Goal: Information Seeking & Learning: Find specific fact

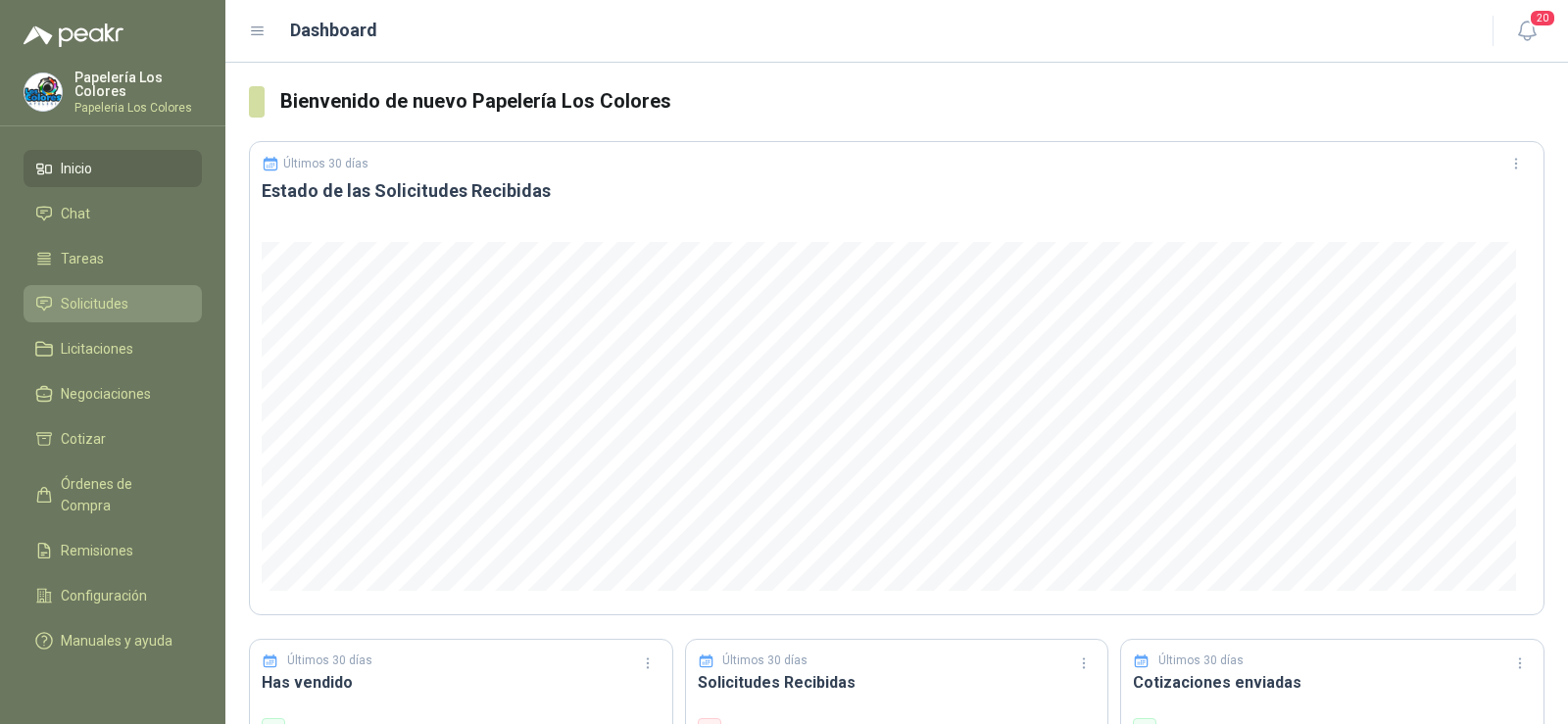
click at [104, 305] on span "Solicitudes" at bounding box center [95, 304] width 68 height 22
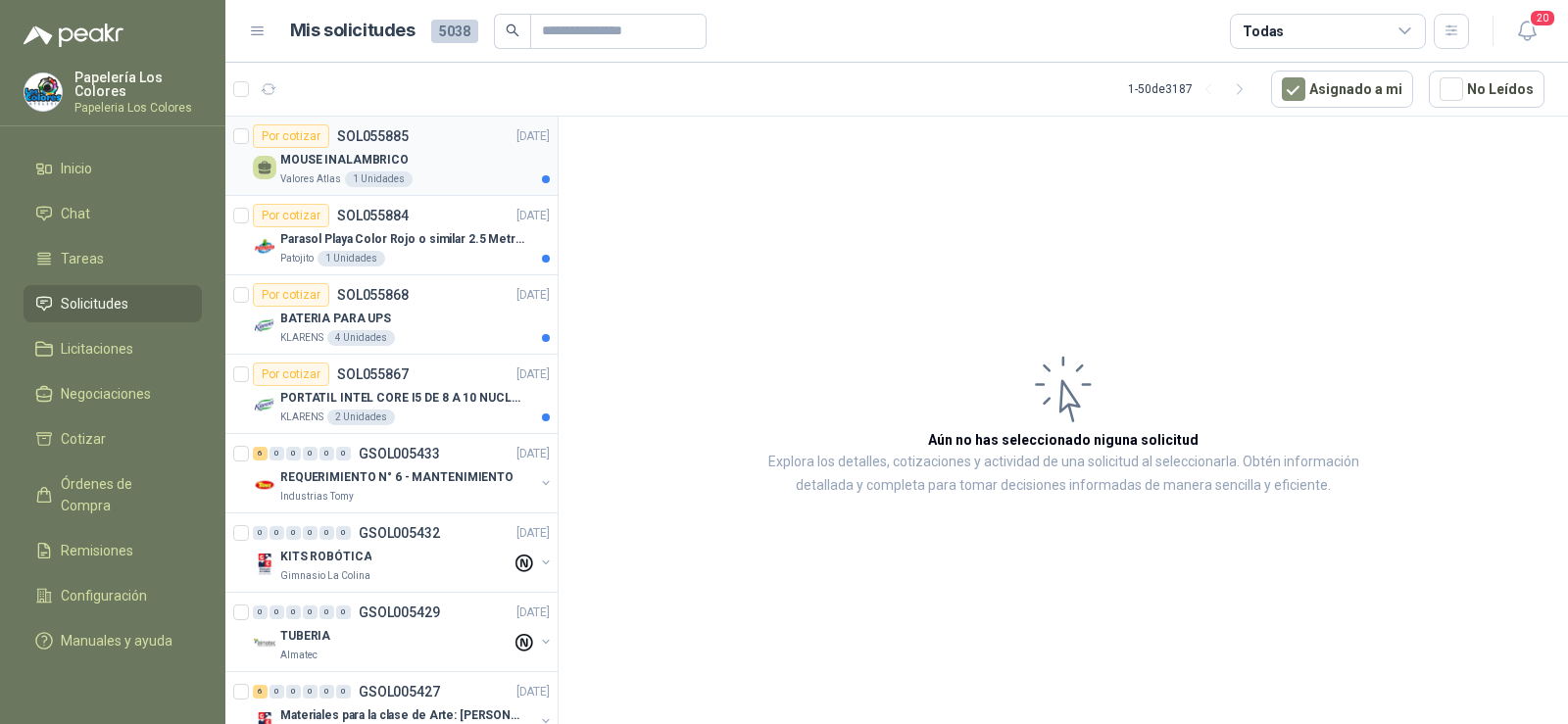
click at [387, 160] on p "MOUSE INALAMBRICO" at bounding box center [344, 160] width 128 height 19
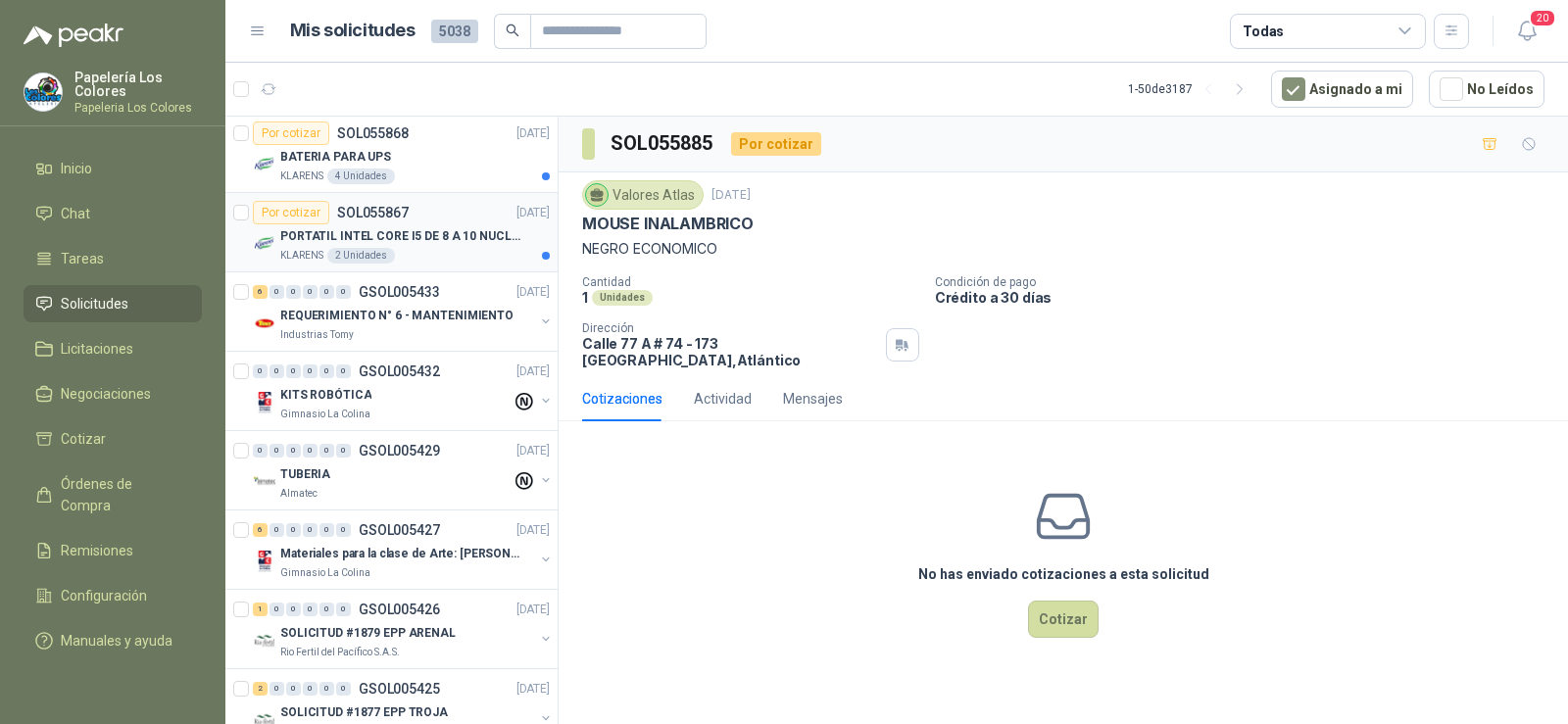
scroll to position [196, 0]
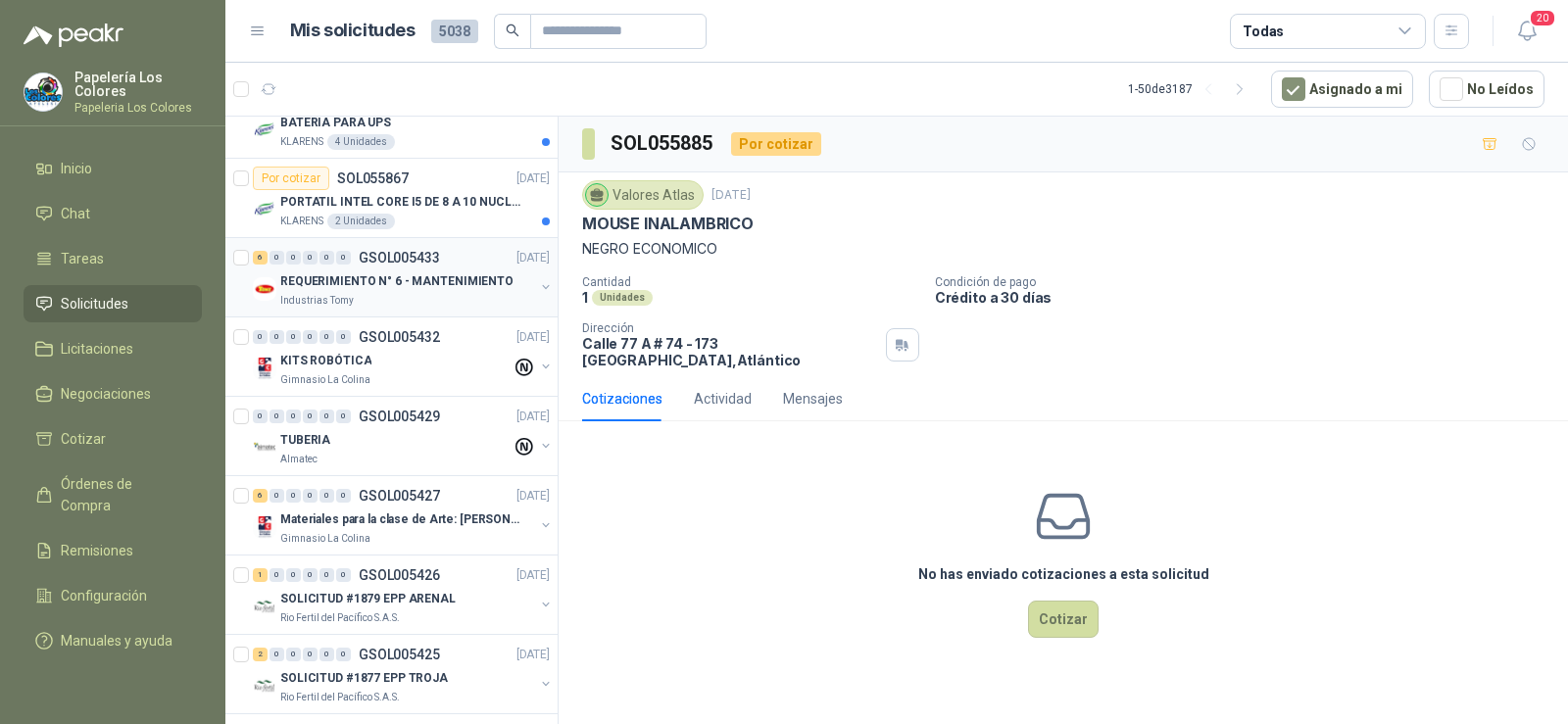
click at [304, 297] on p "Industrias Tomy" at bounding box center [317, 301] width 73 height 16
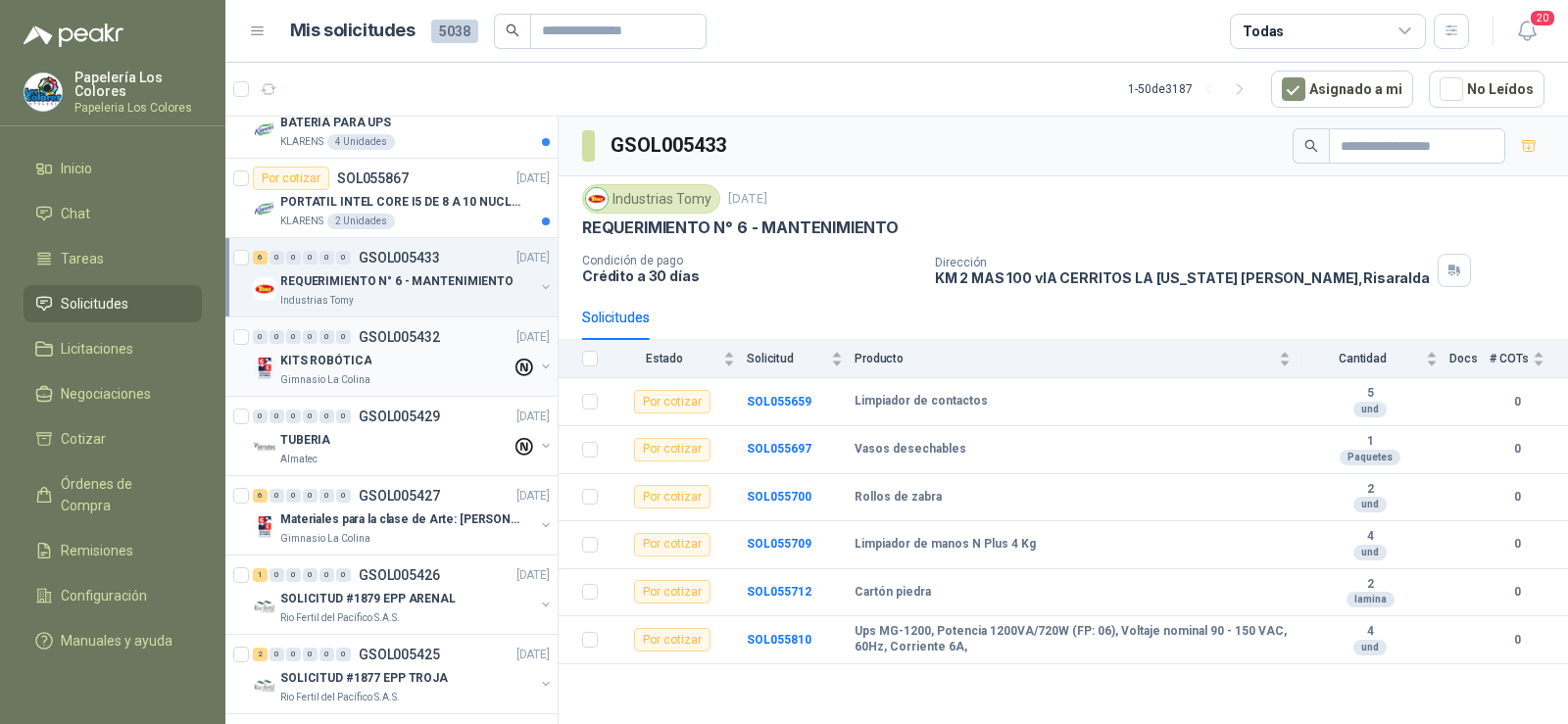
click at [318, 369] on p "KITS ROBÓTICA" at bounding box center [326, 361] width 91 height 19
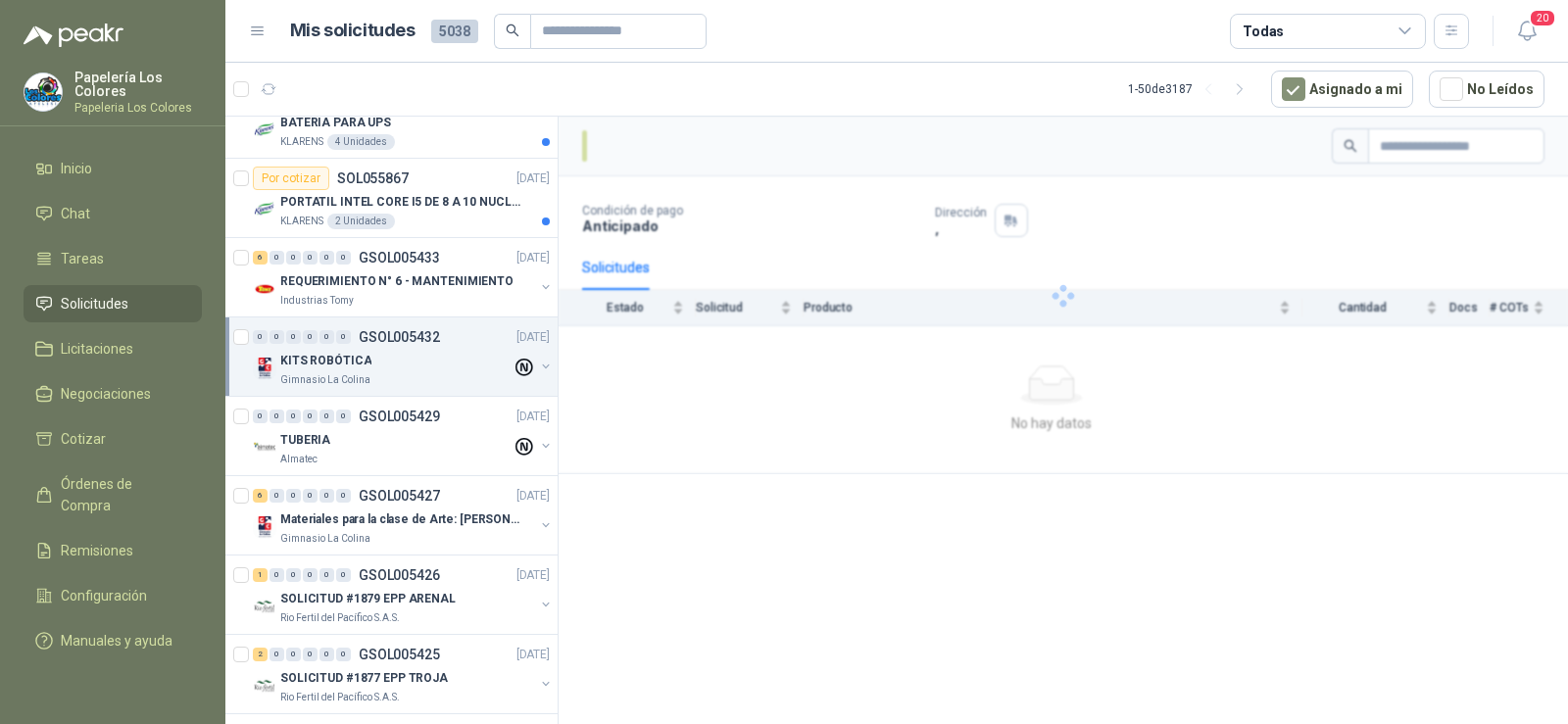
scroll to position [294, 0]
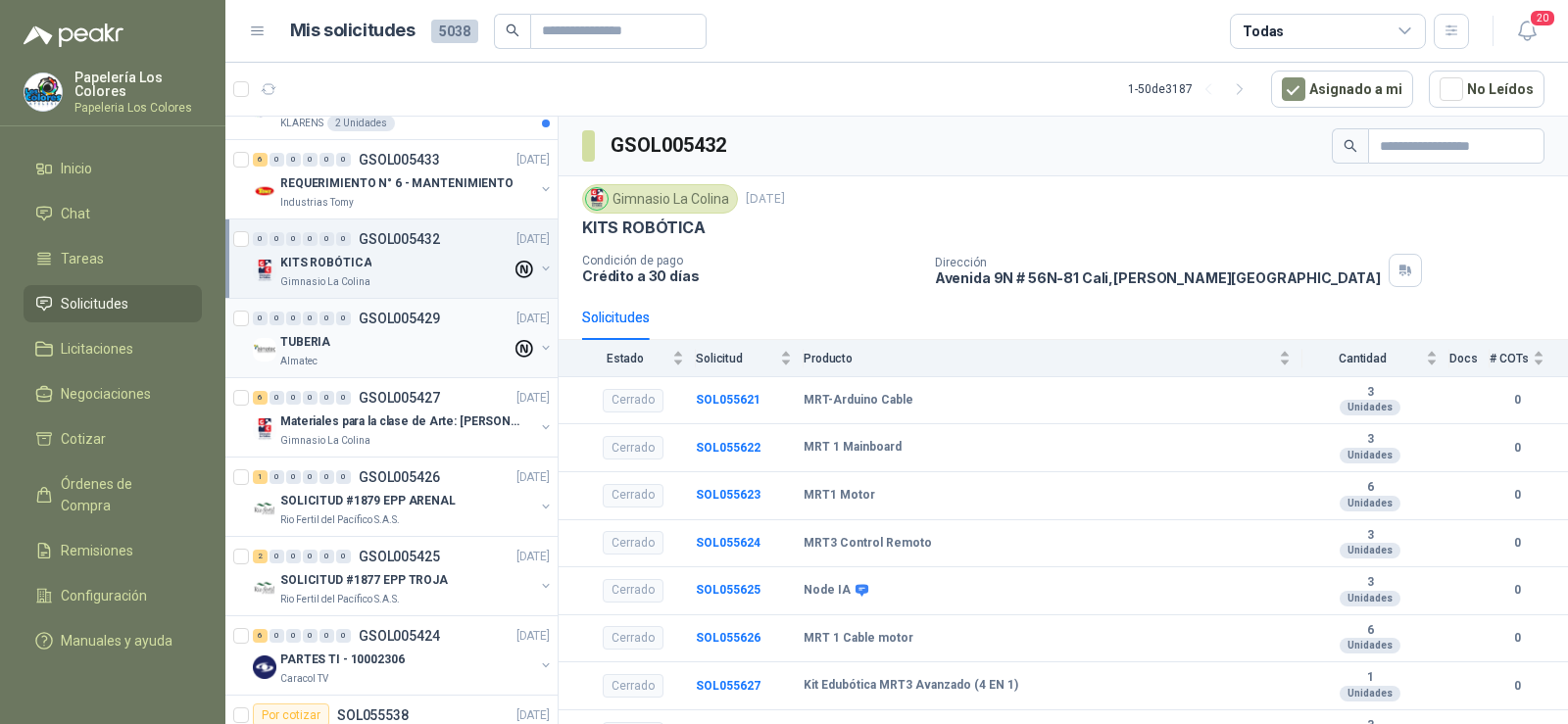
click at [316, 353] on div "TUBERIA" at bounding box center [396, 342] width 231 height 24
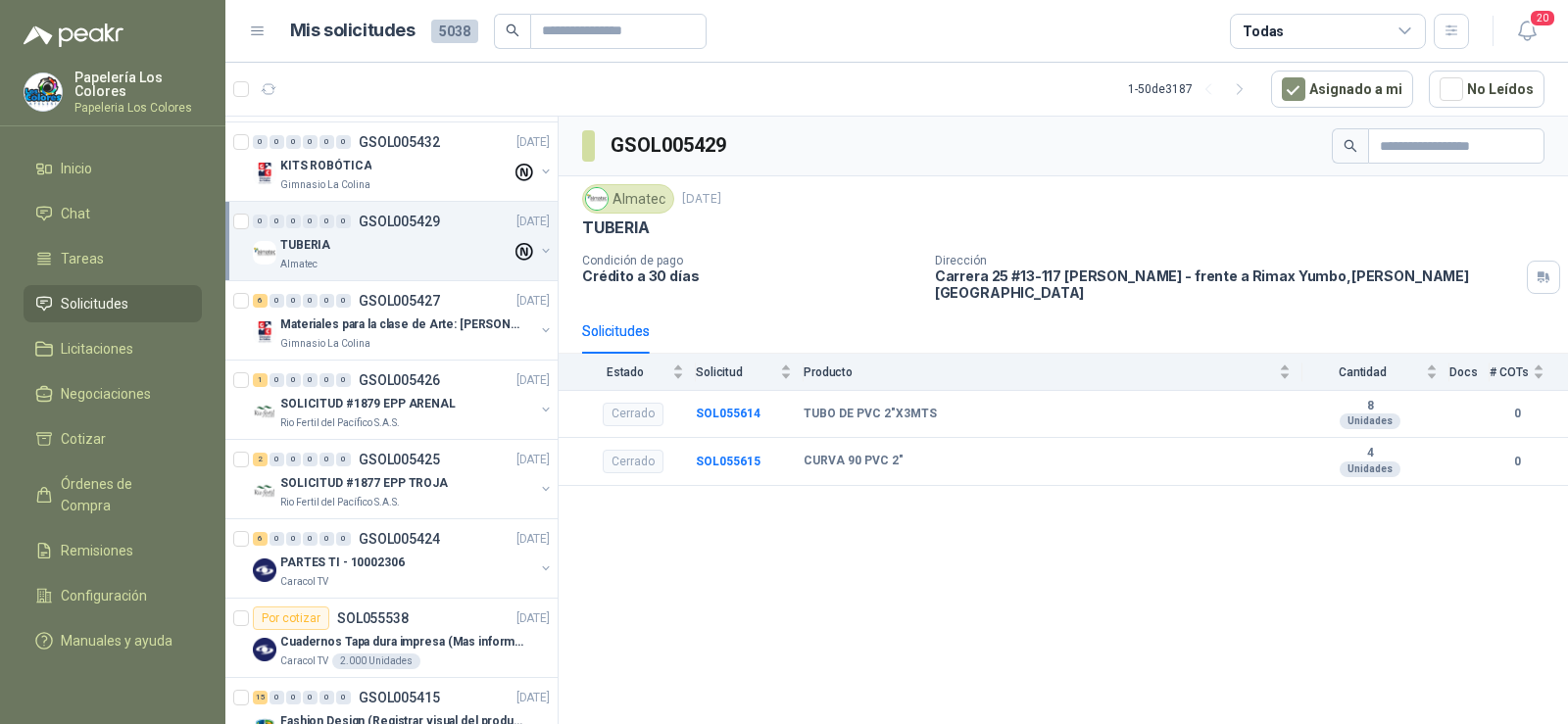
scroll to position [392, 0]
click at [331, 318] on p "Materiales para la clase de Arte: [PERSON_NAME]" at bounding box center [402, 324] width 244 height 19
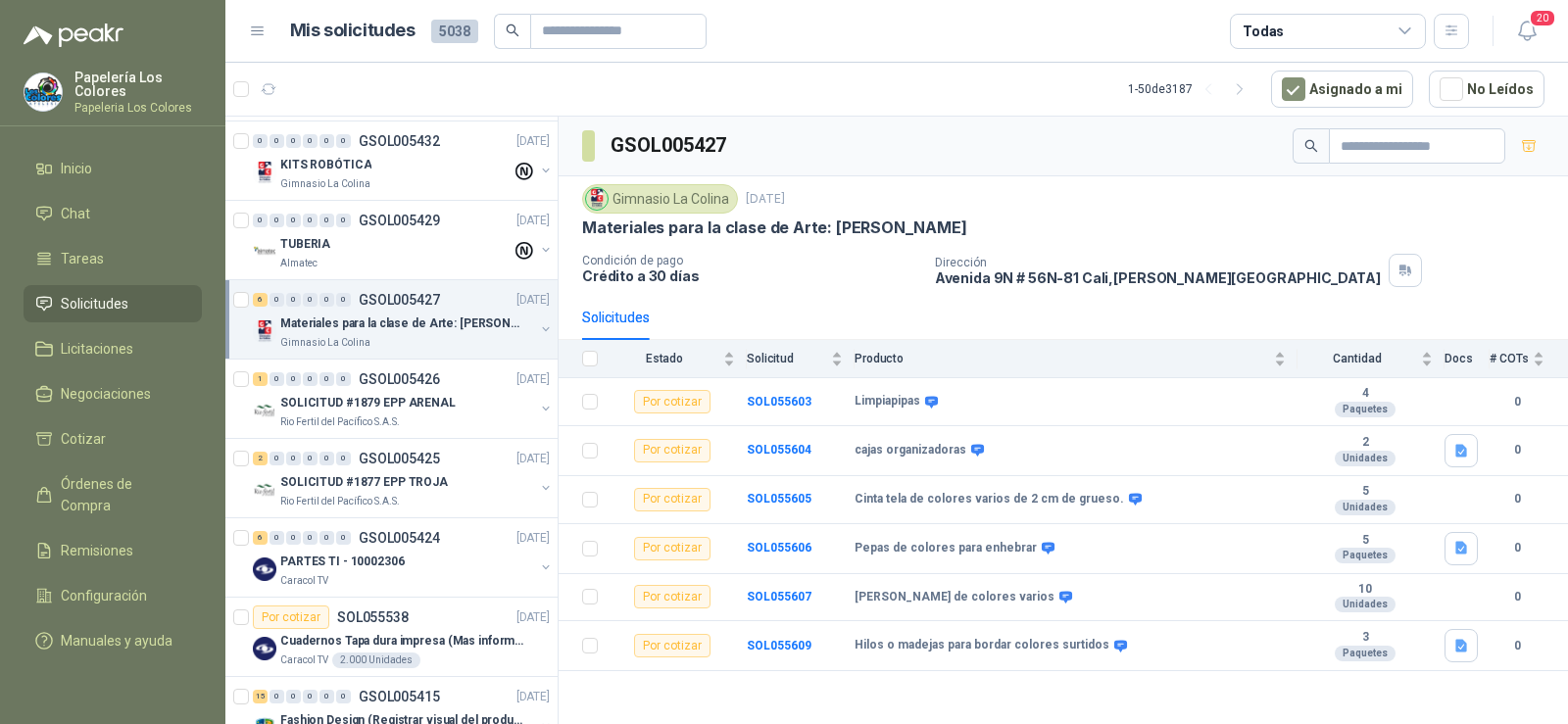
scroll to position [490, 0]
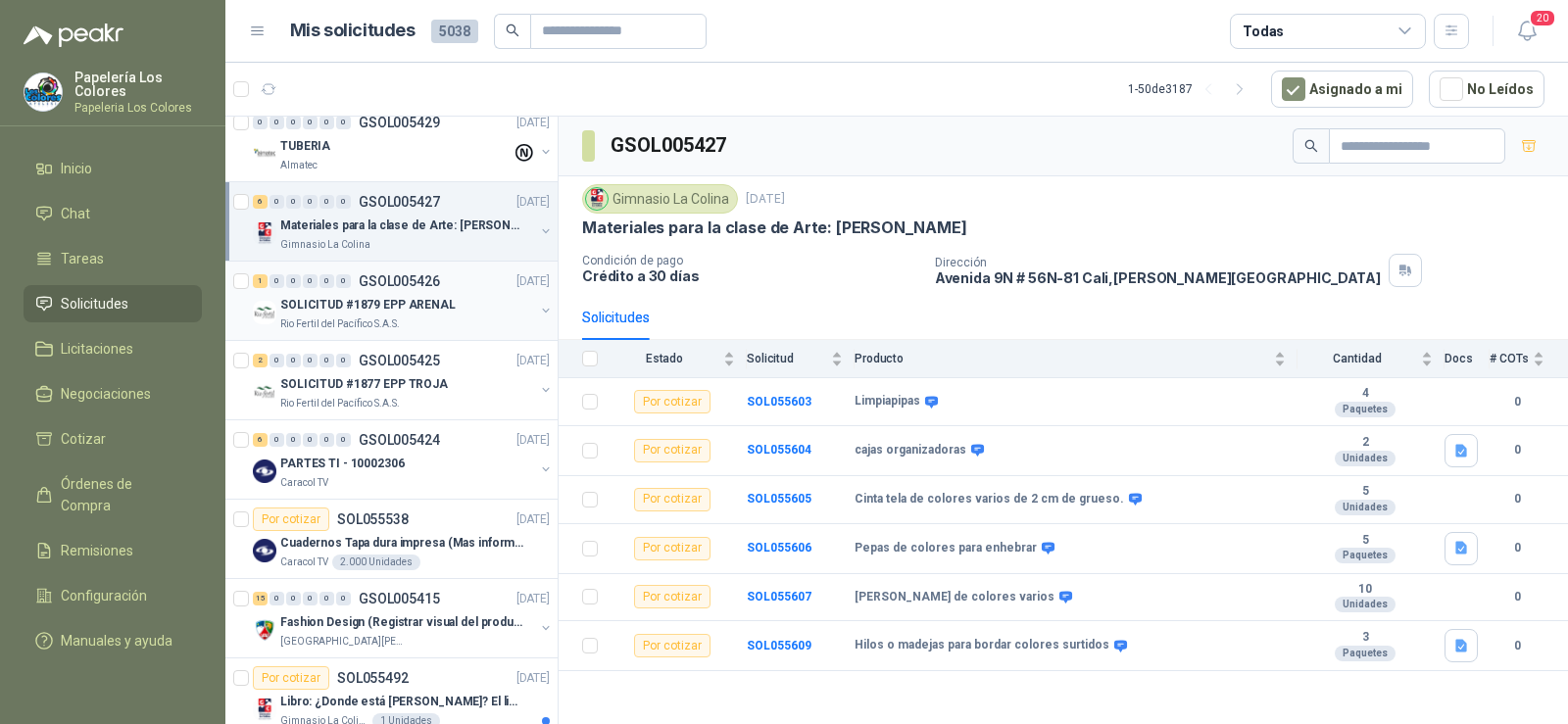
click at [327, 321] on p "Rio Fertil del Pacífico S.A.S." at bounding box center [339, 325] width 119 height 16
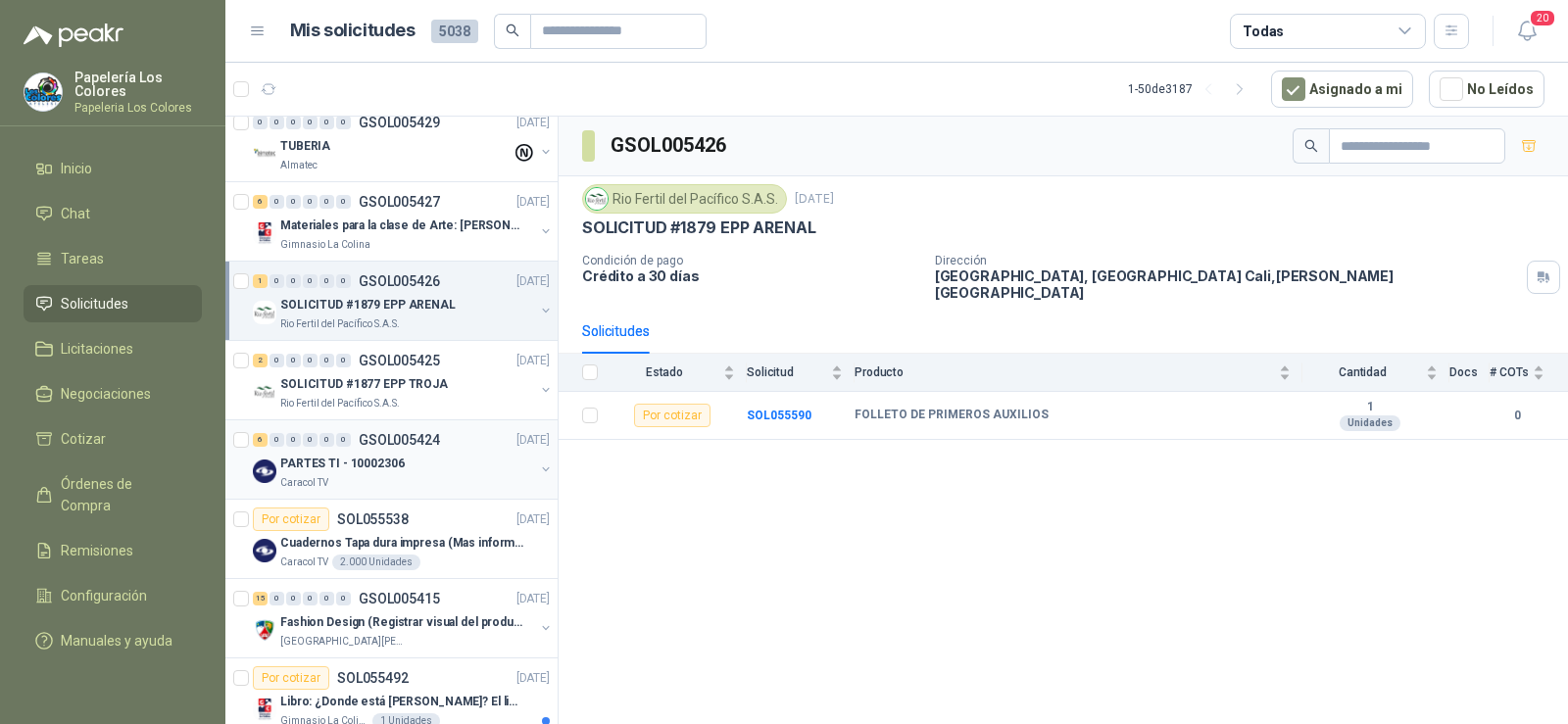
scroll to position [686, 0]
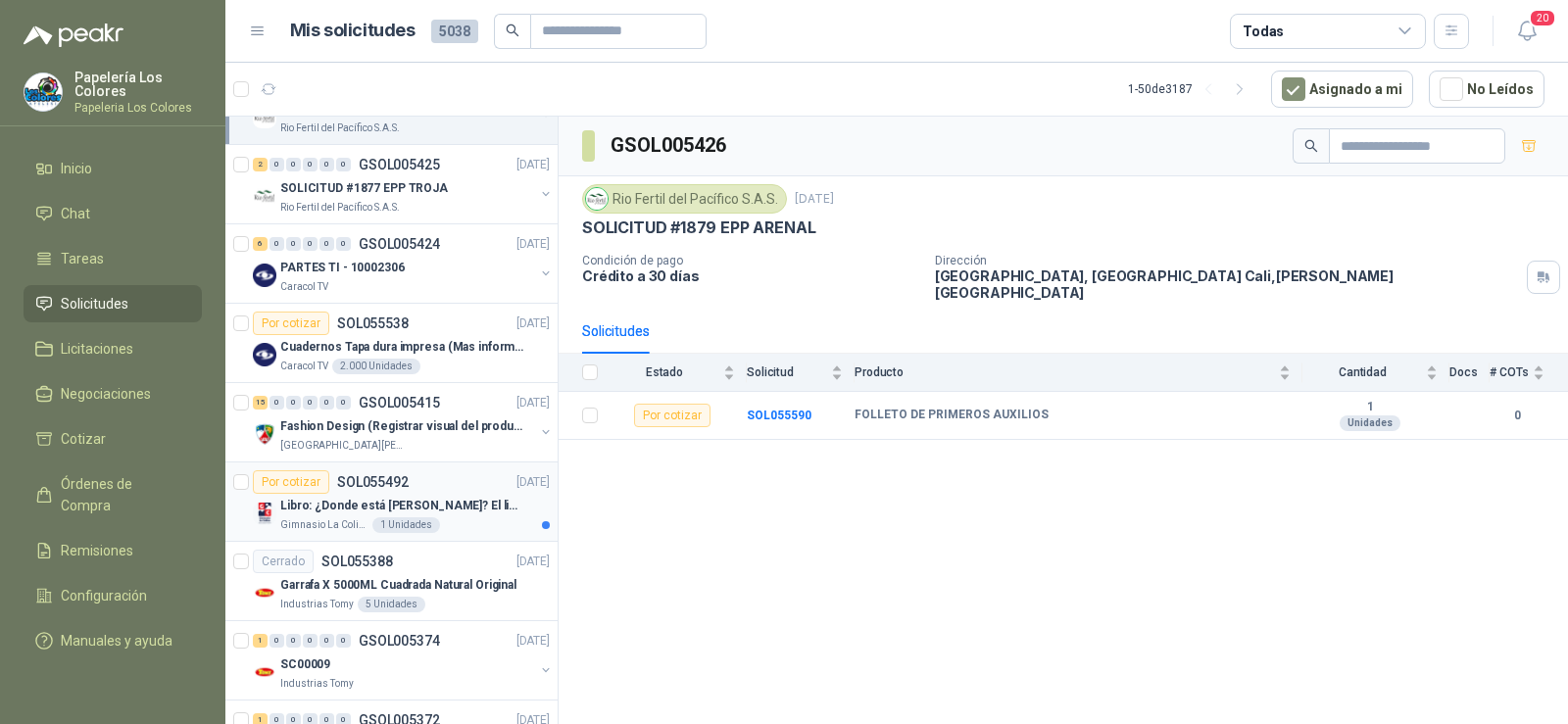
click at [345, 500] on p "Libro: ¿Donde está [PERSON_NAME]? El libro mágico. Autor: [PERSON_NAME]" at bounding box center [402, 506] width 244 height 19
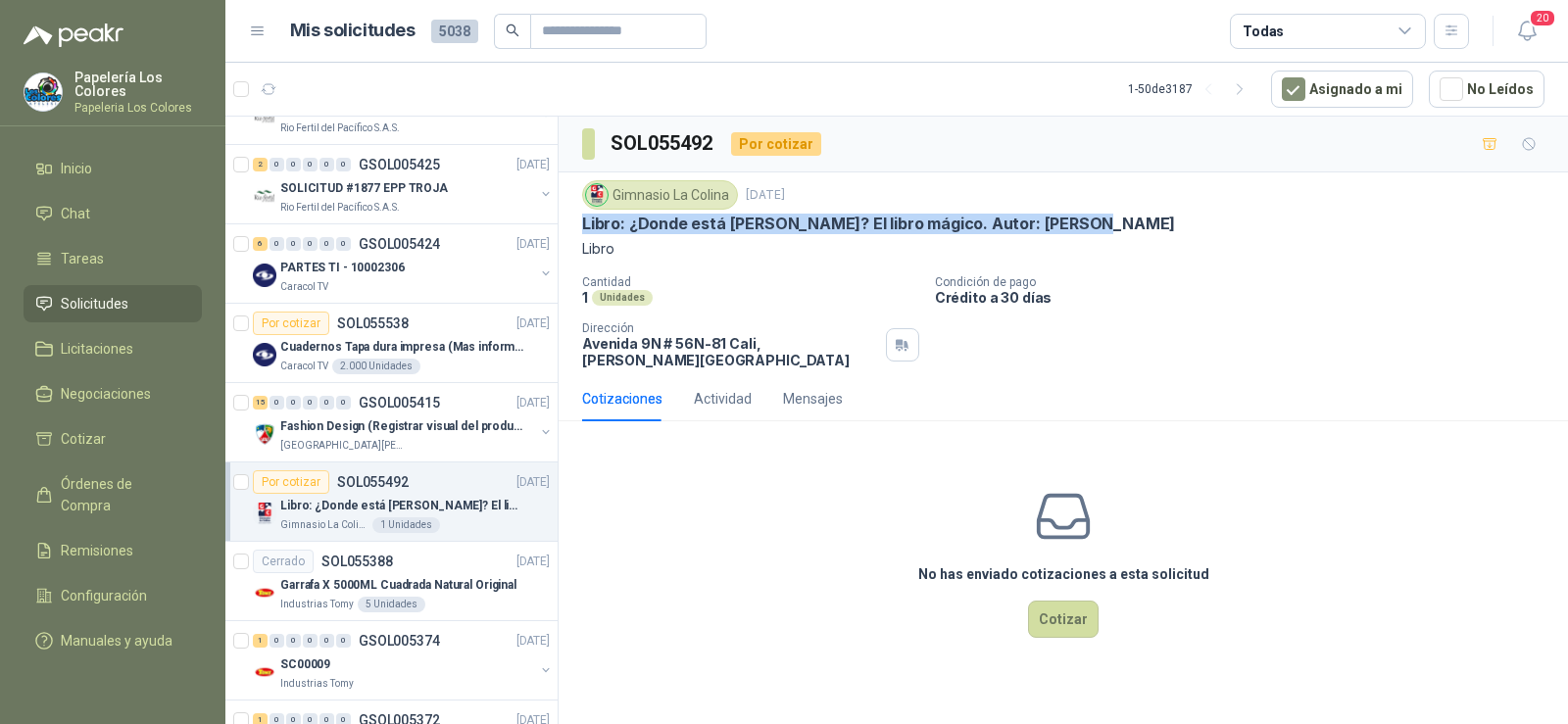
drag, startPoint x: 582, startPoint y: 221, endPoint x: 1097, endPoint y: 229, distance: 515.1
click at [1097, 229] on div "Libro: ¿Donde está [PERSON_NAME]? El libro mágico. Autor: [PERSON_NAME]" at bounding box center [1063, 224] width 962 height 21
copy p "Libro: ¿Donde está [PERSON_NAME]? El libro mágico. Autor: [PERSON_NAME]"
